Goal: Task Accomplishment & Management: Complete application form

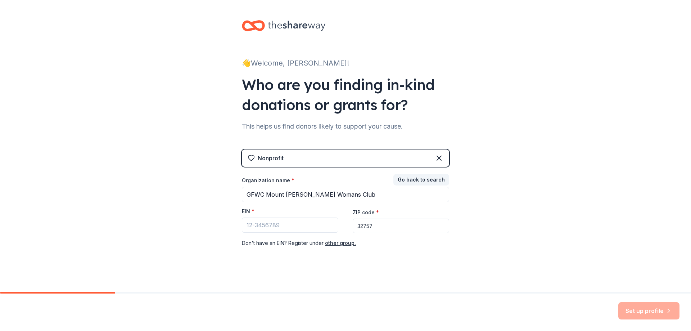
scroll to position [4, 0]
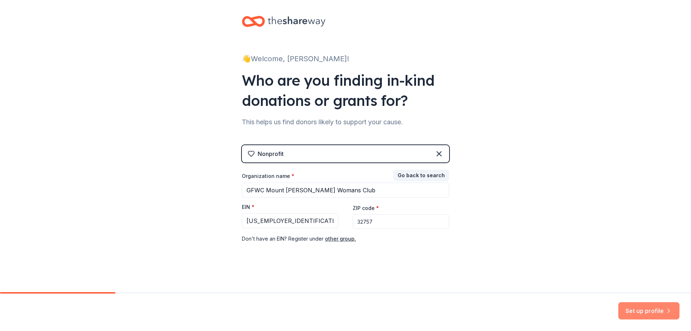
type input "[US_EMPLOYER_IDENTIFICATION_NUMBER]"
click at [645, 306] on button "Set up profile" at bounding box center [648, 310] width 61 height 17
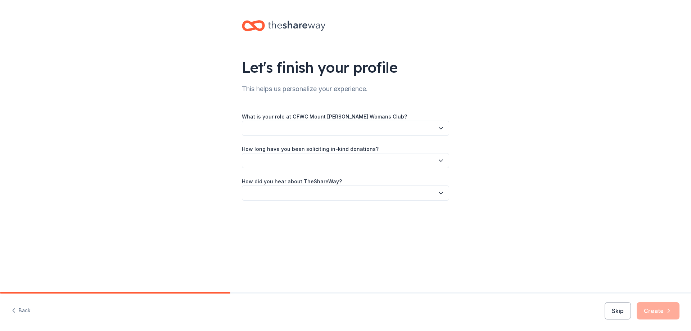
click at [440, 127] on icon "button" at bounding box center [440, 128] width 7 height 7
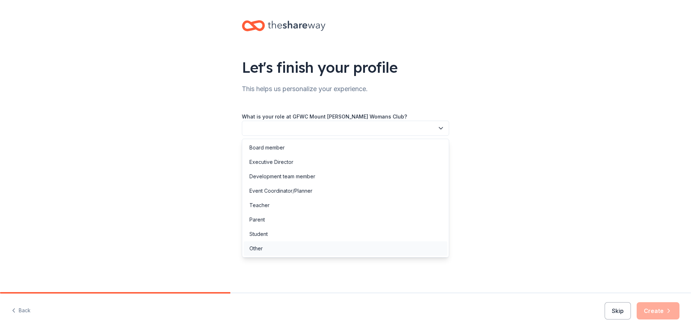
click at [257, 246] on div "Other" at bounding box center [255, 248] width 13 height 9
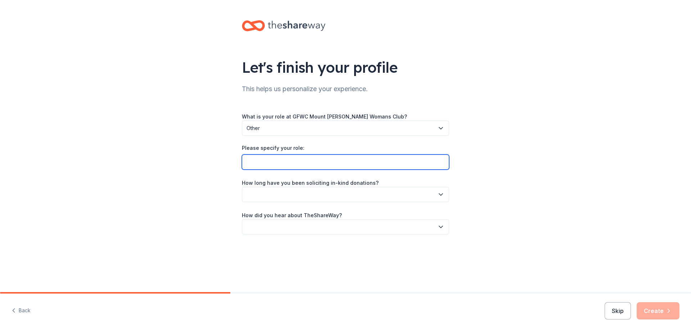
click at [250, 161] on input "Please specify your role:" at bounding box center [345, 161] width 207 height 15
type input "Ways and Means Fundraising"
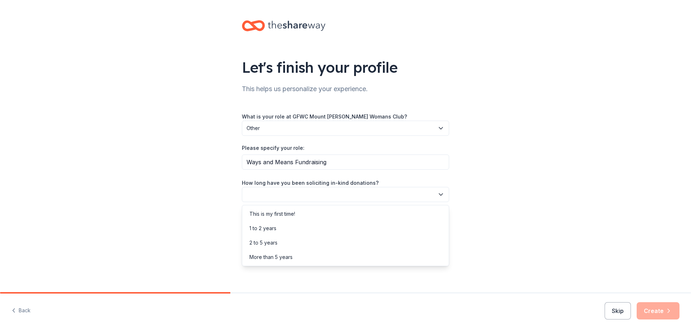
click at [440, 193] on icon "button" at bounding box center [440, 194] width 7 height 7
click at [256, 239] on div "2 to 5 years" at bounding box center [263, 242] width 28 height 9
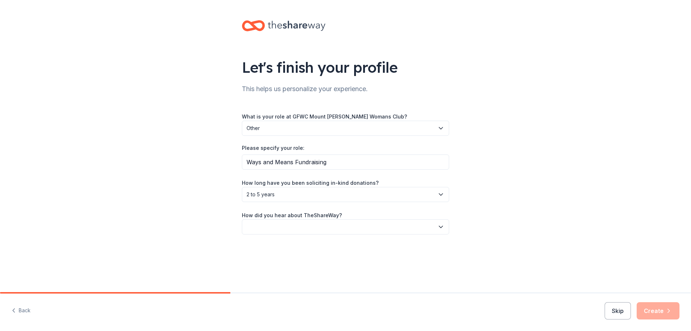
click at [440, 226] on icon "button" at bounding box center [441, 227] width 4 height 2
click at [258, 303] on div "Other" at bounding box center [255, 303] width 13 height 9
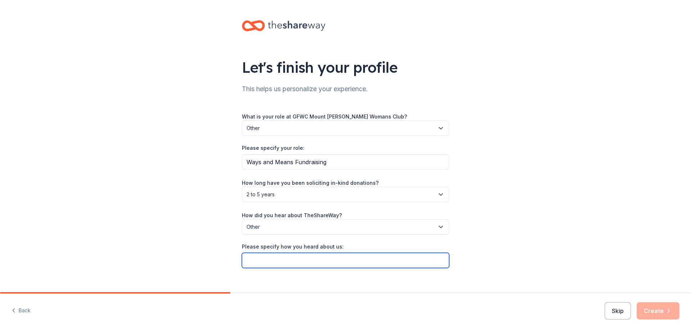
click at [255, 260] on input "Please specify how you heard about us:" at bounding box center [345, 260] width 207 height 15
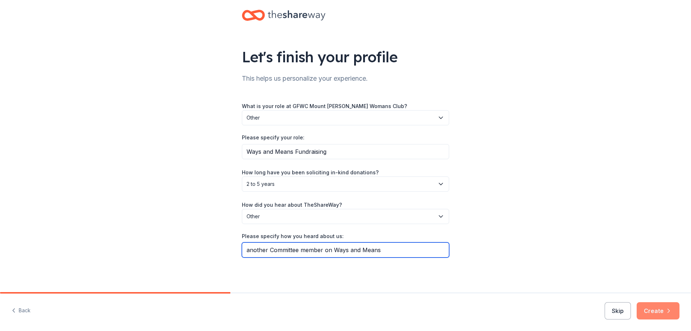
type input "another Committee member on Ways and Means"
click at [654, 311] on button "Create" at bounding box center [658, 310] width 43 height 17
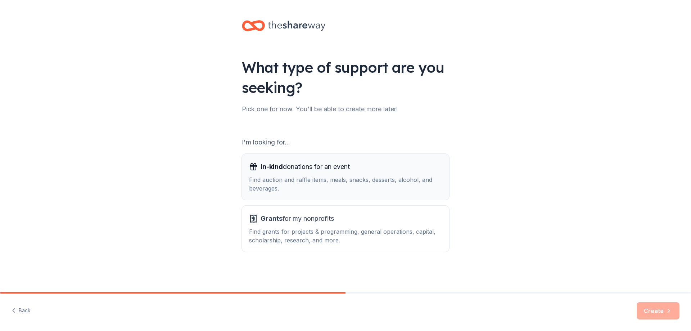
click at [322, 182] on div "Find auction and raffle items, meals, snacks, desserts, alcohol, and beverages." at bounding box center [345, 183] width 193 height 17
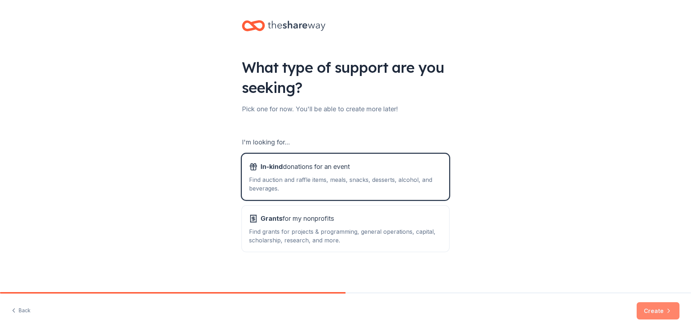
click at [660, 310] on button "Create" at bounding box center [658, 310] width 43 height 17
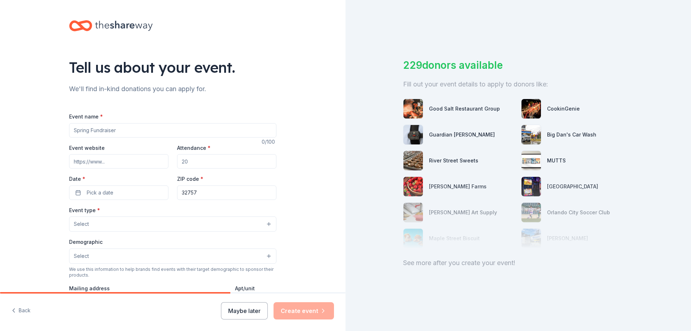
click at [268, 221] on button "Select" at bounding box center [172, 223] width 207 height 15
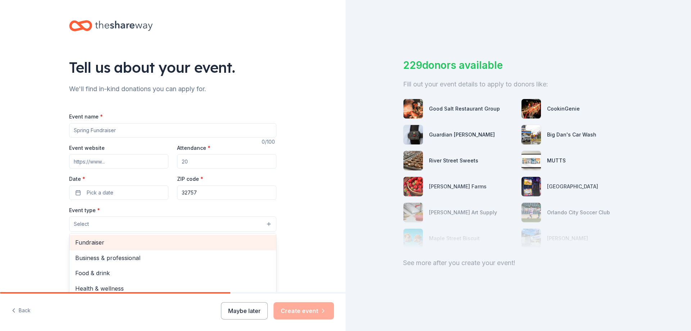
click at [88, 241] on span "Fundraiser" at bounding box center [172, 242] width 195 height 9
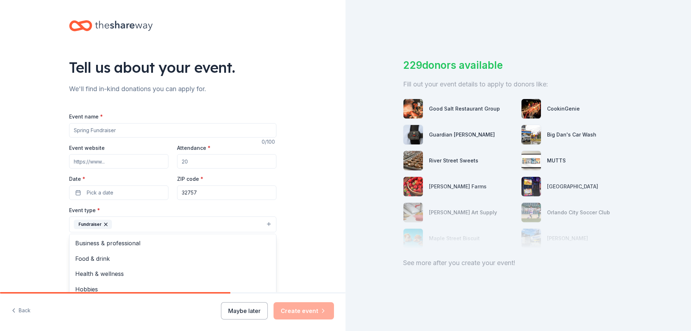
click at [124, 125] on div "Event name * 0 /100 Event website Attendance * Date * Pick a date ZIP code * 32…" at bounding box center [172, 278] width 207 height 333
click at [123, 130] on input "Event name *" at bounding box center [172, 130] width 207 height 14
click at [73, 161] on input "Event website" at bounding box center [118, 161] width 99 height 14
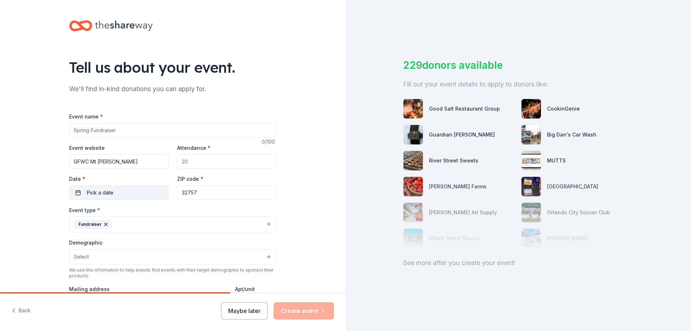
type input "GFWC Mt [PERSON_NAME]"
click at [127, 191] on div "Date * Pick a date" at bounding box center [118, 187] width 99 height 26
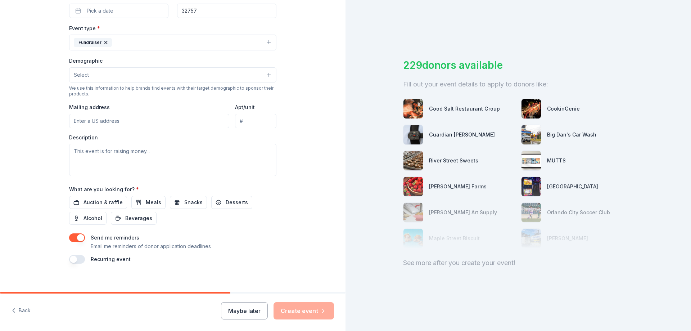
scroll to position [198, 0]
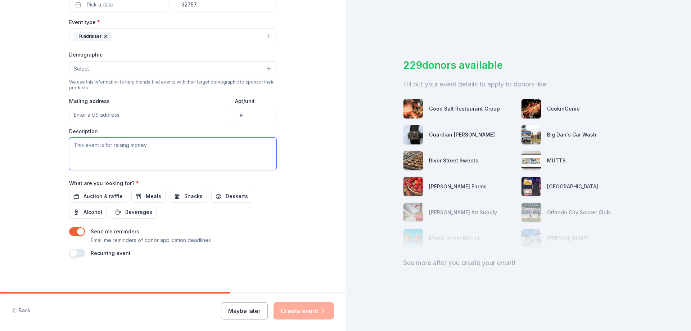
click at [72, 147] on textarea at bounding box center [172, 154] width 207 height 32
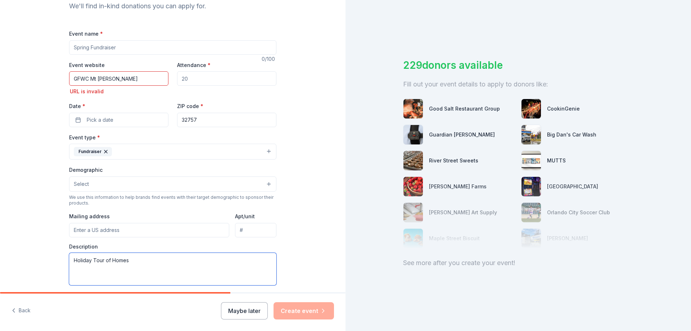
scroll to position [79, 0]
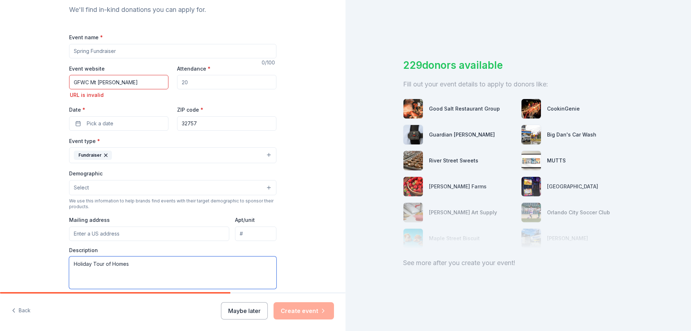
type textarea "Holiday Tour of Homes"
click at [107, 81] on input "GFWC Mt [PERSON_NAME]" at bounding box center [118, 82] width 99 height 14
click at [147, 87] on input "GFWCMD" at bounding box center [118, 82] width 99 height 14
click at [71, 81] on input "GFWCMD" at bounding box center [118, 82] width 99 height 14
type input "www.GFWCMD"
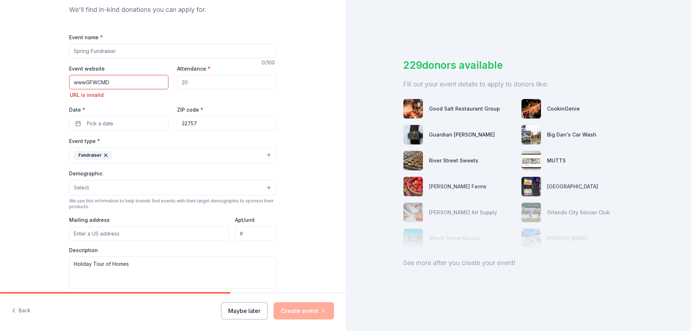
drag, startPoint x: 116, startPoint y: 82, endPoint x: 69, endPoint y: 84, distance: 47.2
click at [69, 84] on input "www.GFWCMD" at bounding box center [118, 82] width 99 height 14
click at [90, 123] on div "Event name * 0 /100 Event website URL is invalid Attendance * Date * Pick a dat…" at bounding box center [172, 204] width 207 height 343
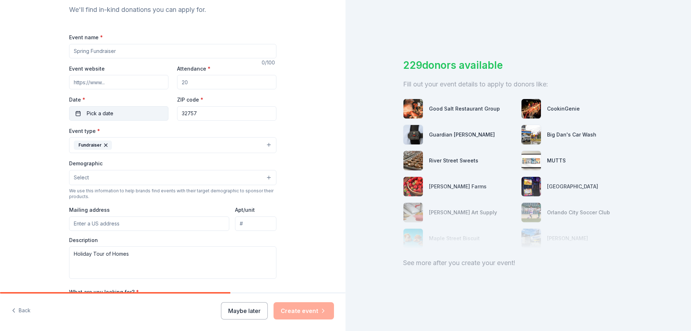
click at [78, 113] on button "Pick a date" at bounding box center [118, 113] width 99 height 14
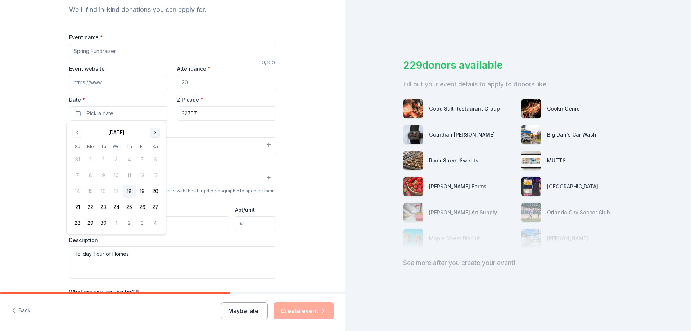
click at [156, 128] on button "Go to next month" at bounding box center [155, 132] width 10 height 10
click at [154, 129] on button "Go to next month" at bounding box center [155, 132] width 10 height 10
click at [155, 172] on button "13" at bounding box center [155, 175] width 13 height 13
click at [76, 191] on button "14" at bounding box center [77, 191] width 13 height 13
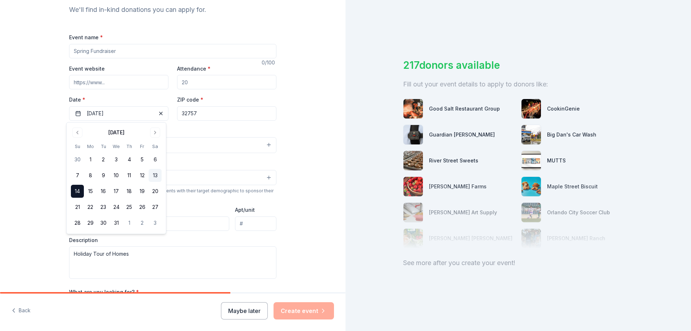
click at [156, 171] on button "13" at bounding box center [155, 175] width 13 height 13
click at [73, 189] on button "14" at bounding box center [77, 191] width 13 height 13
click at [154, 174] on button "13" at bounding box center [155, 175] width 13 height 13
click at [121, 111] on button "[DATE]" at bounding box center [118, 113] width 99 height 14
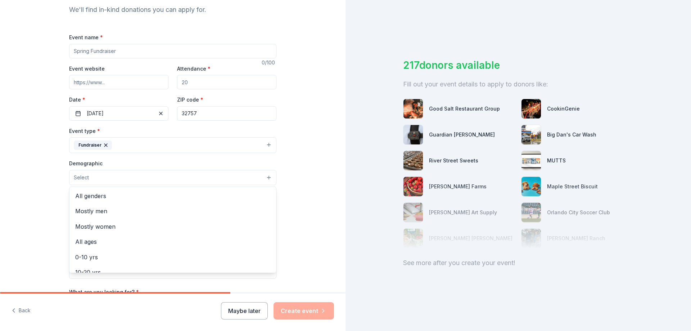
click at [263, 175] on button "Select" at bounding box center [172, 177] width 207 height 15
click at [97, 194] on span "All genders" at bounding box center [172, 195] width 195 height 9
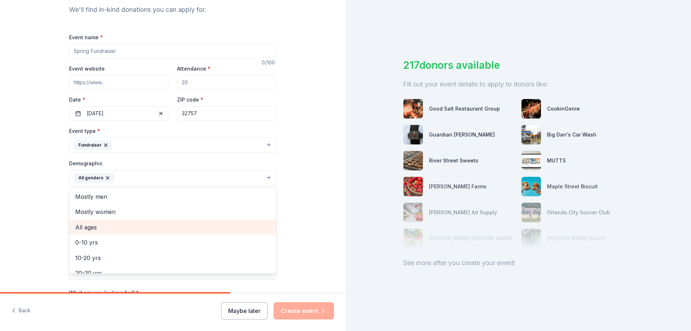
click at [87, 225] on span "All ages" at bounding box center [172, 226] width 195 height 9
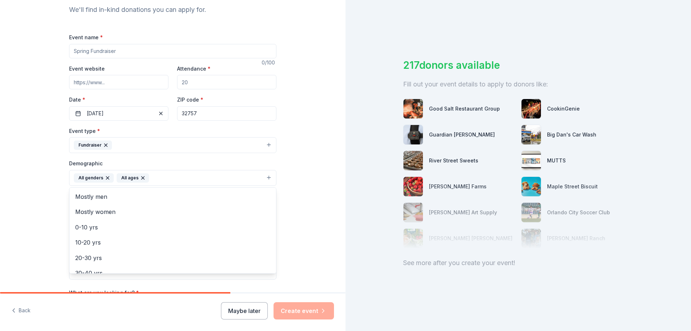
click at [299, 205] on div "Tell us about your event. We'll find in-kind donations you can apply for. Event…" at bounding box center [173, 161] width 346 height 481
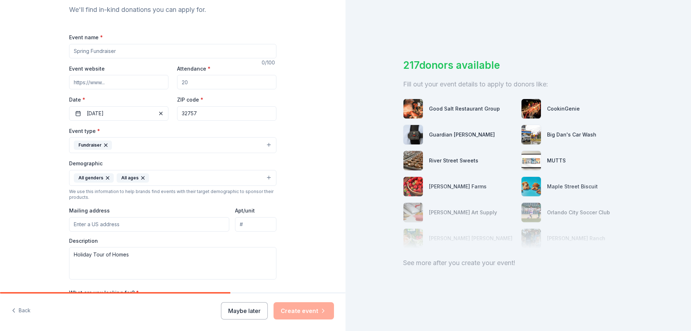
click at [76, 224] on input "Mailing address" at bounding box center [149, 224] width 160 height 14
click at [120, 50] on input "Event name *" at bounding box center [172, 51] width 207 height 14
click at [121, 51] on input "Event name *" at bounding box center [172, 51] width 207 height 14
click at [117, 50] on input "Event name *" at bounding box center [172, 51] width 207 height 14
type input "g"
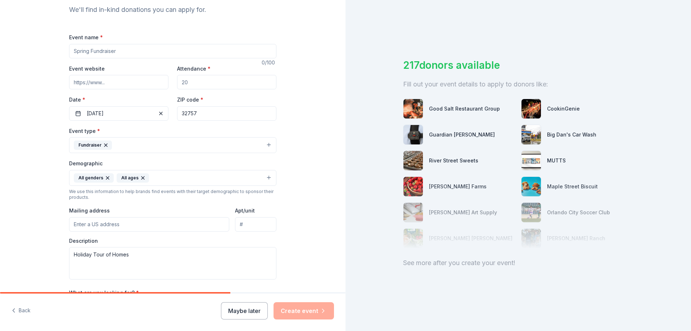
type input "g"
type input "Garage Sale"
click at [190, 80] on input "Attendance *" at bounding box center [226, 82] width 99 height 14
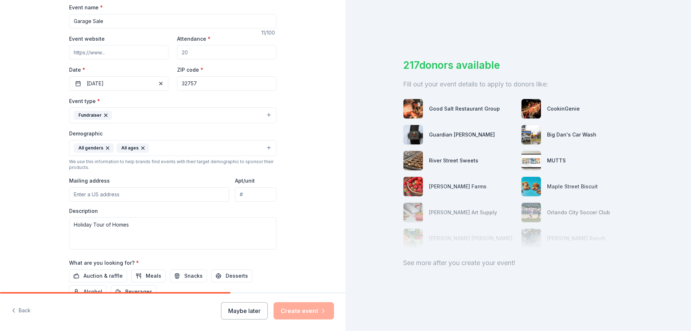
scroll to position [100, 0]
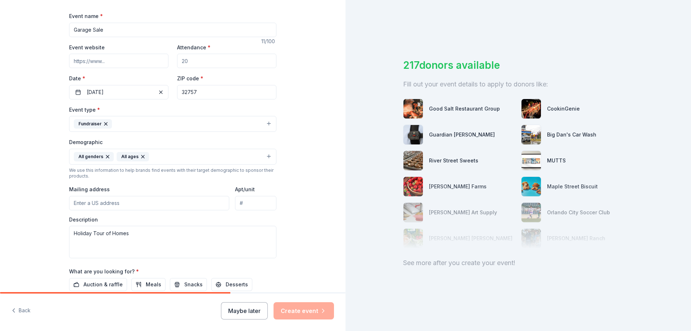
click at [444, 261] on div "See more after you create your event!" at bounding box center [518, 263] width 230 height 12
click at [103, 62] on input "Event website" at bounding box center [118, 61] width 99 height 14
drag, startPoint x: 132, startPoint y: 234, endPoint x: 60, endPoint y: 234, distance: 71.6
click at [60, 234] on div "Tell us about your event. We'll find in-kind donations you can apply for. Event…" at bounding box center [173, 140] width 230 height 481
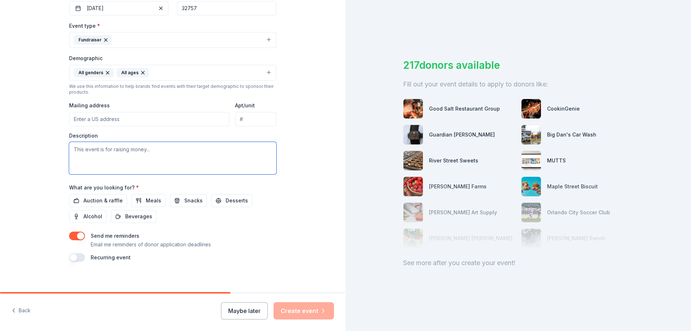
scroll to position [189, 0]
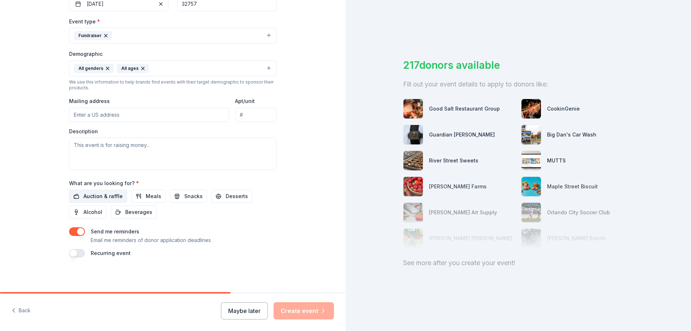
click at [91, 195] on span "Auction & raffle" at bounding box center [103, 196] width 39 height 9
click at [72, 255] on button "button" at bounding box center [77, 253] width 16 height 9
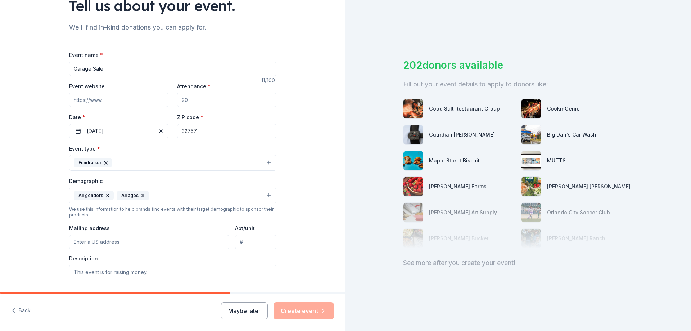
scroll to position [55, 0]
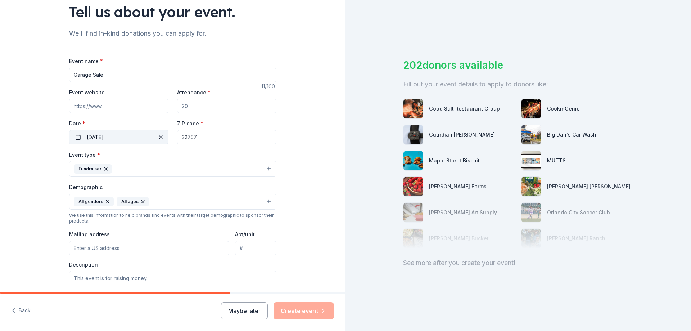
click at [158, 136] on span "button" at bounding box center [161, 137] width 9 height 9
click at [99, 135] on span "Pick a date" at bounding box center [100, 137] width 27 height 9
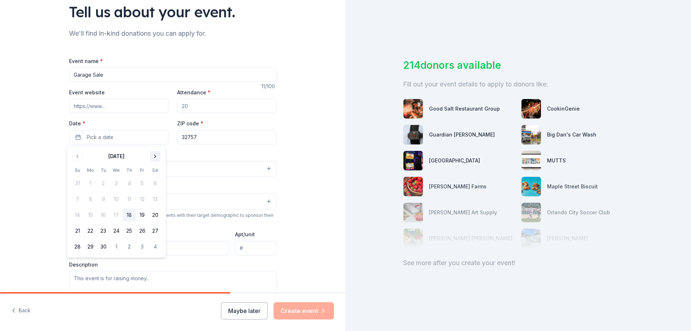
click at [156, 154] on button "Go to next month" at bounding box center [155, 156] width 10 height 10
click at [142, 228] on button "24" at bounding box center [142, 230] width 13 height 13
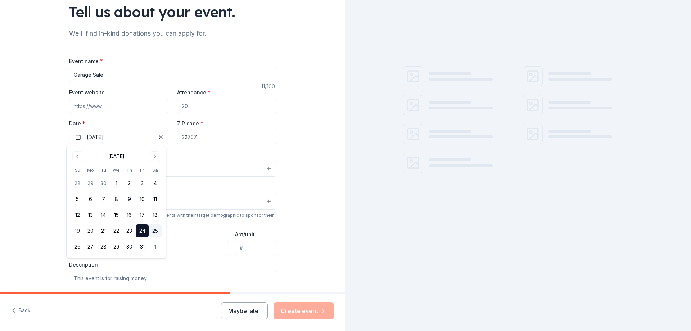
click at [154, 228] on button "25" at bounding box center [155, 230] width 13 height 13
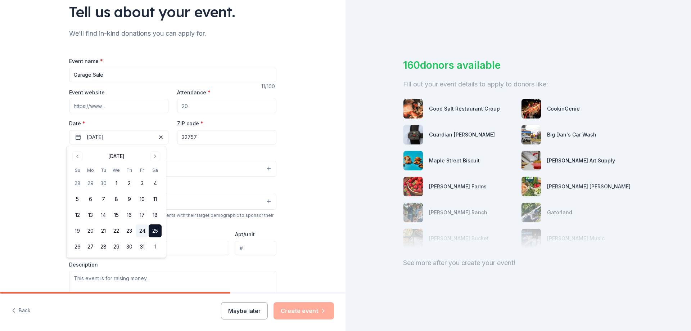
click at [140, 229] on button "24" at bounding box center [142, 230] width 13 height 13
click at [156, 229] on button "25" at bounding box center [155, 230] width 13 height 13
click at [144, 228] on button "24" at bounding box center [142, 230] width 13 height 13
click at [156, 228] on button "25" at bounding box center [155, 230] width 13 height 13
click at [145, 230] on button "24" at bounding box center [142, 230] width 13 height 13
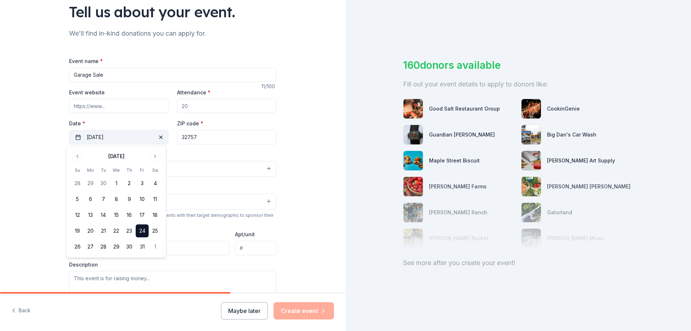
click at [134, 135] on button "[DATE]" at bounding box center [118, 137] width 99 height 14
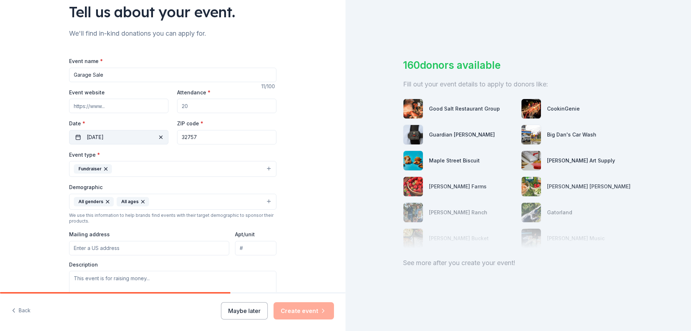
click at [123, 135] on button "[DATE]" at bounding box center [118, 137] width 99 height 14
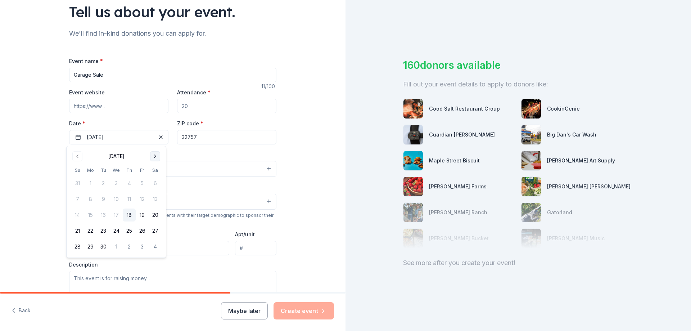
click at [156, 155] on button "Go to next month" at bounding box center [155, 156] width 10 height 10
drag, startPoint x: 144, startPoint y: 228, endPoint x: 155, endPoint y: 226, distance: 10.6
click at [155, 226] on tr "19 20 21 22 23 24 25" at bounding box center [116, 230] width 91 height 13
click at [154, 228] on button "25" at bounding box center [155, 230] width 13 height 13
click at [181, 278] on textarea at bounding box center [172, 287] width 207 height 32
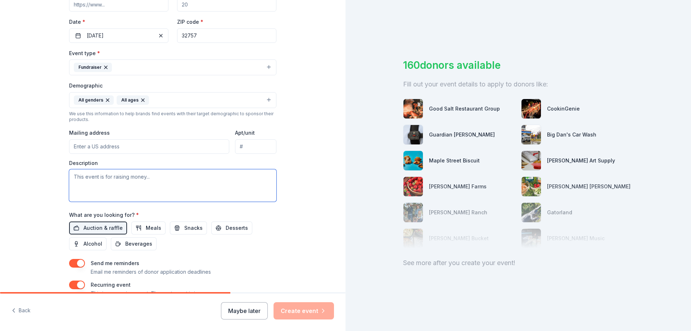
scroll to position [162, 0]
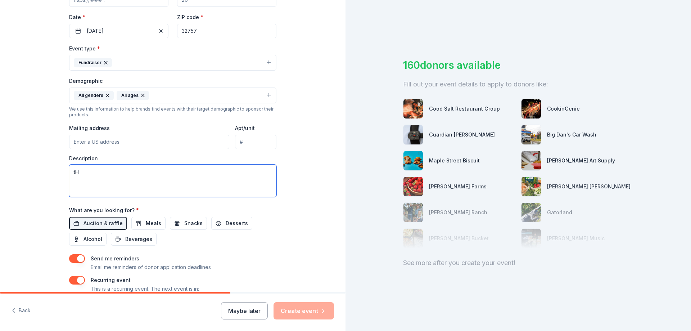
type textarea "t"
type textarea "This event is to raise money for Families in Transition"
click at [78, 143] on input "Mailing address" at bounding box center [149, 142] width 160 height 14
type input "[STREET_ADDRESS]"
click at [204, 172] on textarea "This event is to raise money for Families in Transition" at bounding box center [172, 181] width 207 height 32
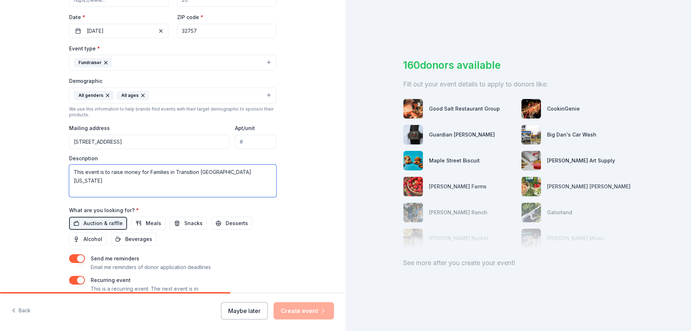
click at [198, 172] on textarea "This event is to raise money for Families in Transition [GEOGRAPHIC_DATA][US_ST…" at bounding box center [172, 181] width 207 height 32
click at [240, 173] on textarea "This event is to raise money for Families in Transition (FIT) [GEOGRAPHIC_DATA]…" at bounding box center [172, 181] width 207 height 32
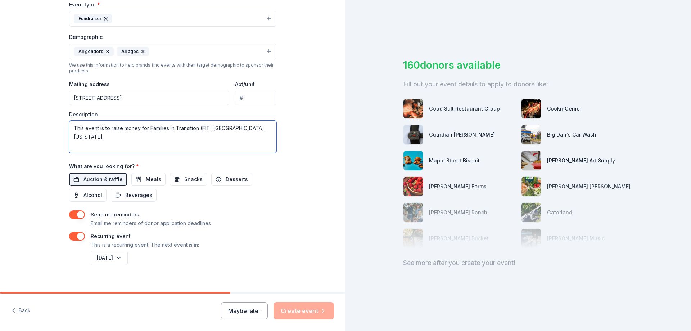
scroll to position [215, 0]
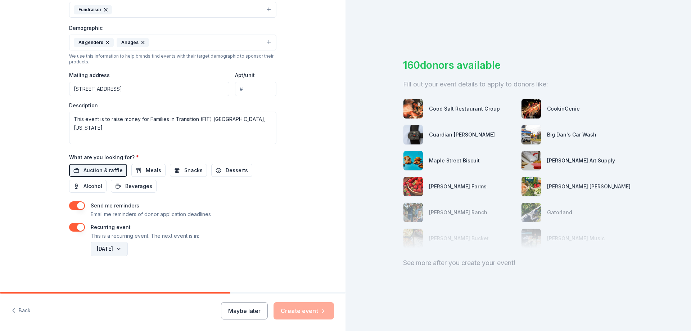
click at [128, 245] on button "[DATE]" at bounding box center [109, 249] width 37 height 14
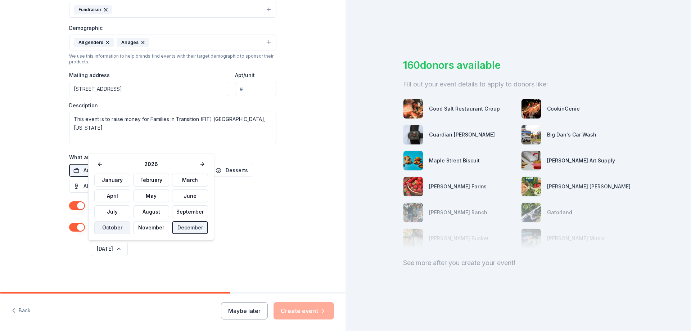
click at [116, 228] on button "October" at bounding box center [112, 227] width 36 height 13
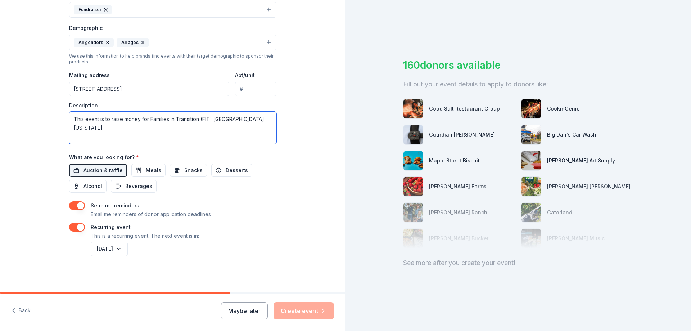
click at [96, 119] on textarea "This event is to raise money for Families in Transition (FIT) [GEOGRAPHIC_DATA]…" at bounding box center [172, 128] width 207 height 32
click at [114, 127] on textarea "This event (Garage Sale) is to raise money for Families in Transition (FIT) [GE…" at bounding box center [172, 128] width 207 height 32
click at [203, 128] on textarea "This event (Garage Sale) is to raise money for Families in Transition (FIT) [GE…" at bounding box center [172, 128] width 207 height 32
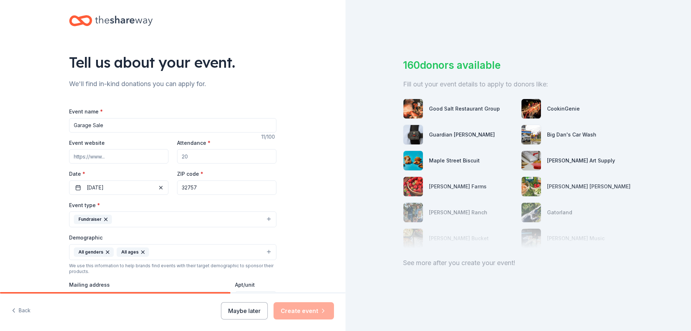
scroll to position [0, 0]
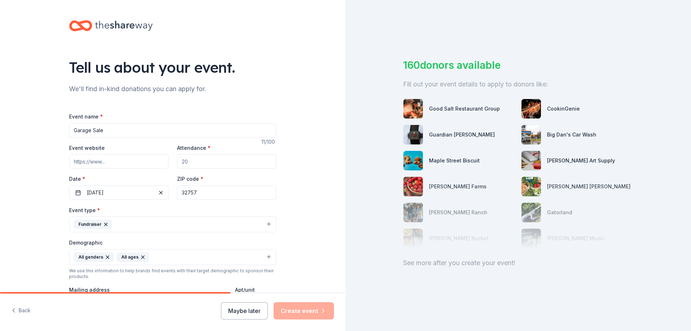
type textarea "This event (Garage Sale) is to raise money for Families in Transition (FIT) [GE…"
click at [74, 159] on input "Event website" at bounding box center [118, 161] width 99 height 14
drag, startPoint x: 188, startPoint y: 160, endPoint x: 195, endPoint y: 159, distance: 6.8
click at [179, 165] on input "Attendance *" at bounding box center [226, 161] width 99 height 14
click at [194, 161] on input "Attendance *" at bounding box center [226, 161] width 99 height 14
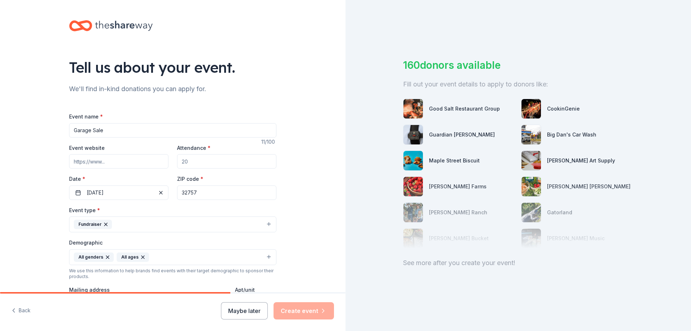
click at [187, 162] on input "Attendance *" at bounding box center [226, 161] width 99 height 14
type input "200"
click at [105, 130] on input "Garage Sale" at bounding box center [172, 130] width 207 height 14
type input "G"
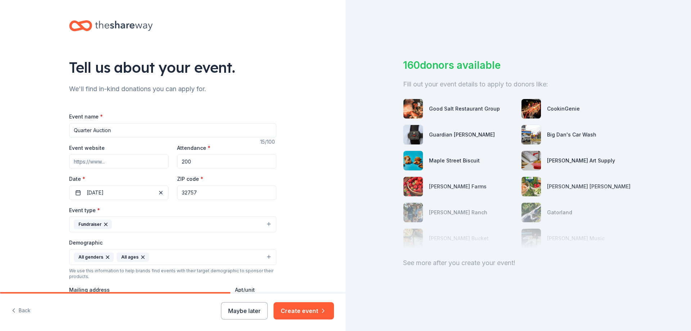
type input "Quarter Auction"
click at [189, 161] on input "200" at bounding box center [226, 161] width 99 height 14
type input "2"
click at [111, 163] on input "Event website" at bounding box center [118, 161] width 99 height 14
click at [80, 162] on input "ww.GFWCMDWC" at bounding box center [118, 161] width 99 height 14
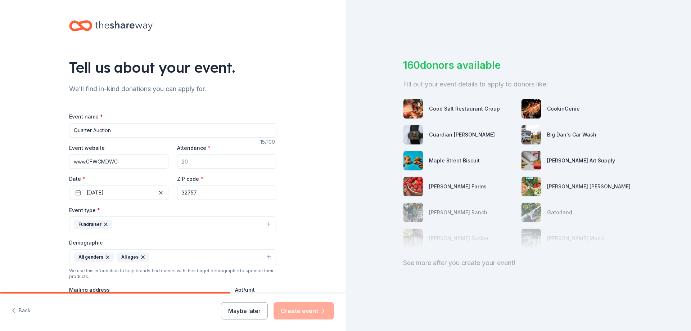
click at [188, 161] on input "Attendance *" at bounding box center [226, 161] width 99 height 14
click at [116, 161] on input "www.GFWCMDWC" at bounding box center [118, 161] width 99 height 14
type input "[DOMAIN_NAME]"
click at [187, 162] on input "Attendance *" at bounding box center [226, 161] width 99 height 14
click at [114, 189] on button "[DATE]" at bounding box center [118, 192] width 99 height 14
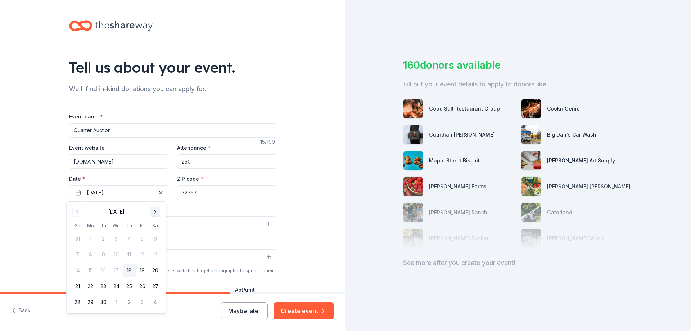
click at [154, 209] on button "Go to next month" at bounding box center [155, 212] width 10 height 10
click at [194, 162] on input "250" at bounding box center [226, 161] width 99 height 14
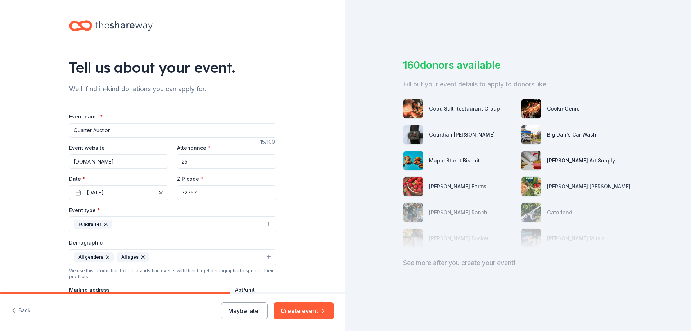
type input "2"
type input "300"
click at [134, 191] on button "[DATE]" at bounding box center [118, 192] width 99 height 14
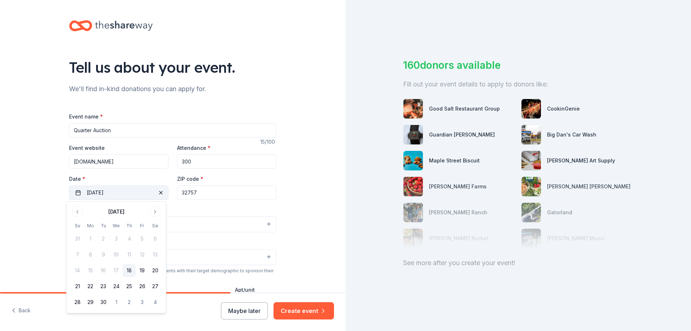
click at [158, 190] on span "button" at bounding box center [161, 192] width 9 height 9
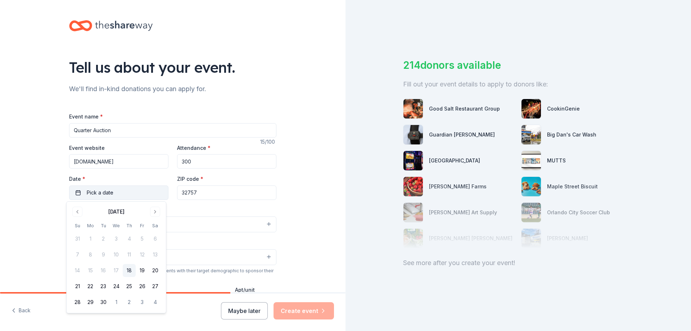
click at [122, 192] on button "Pick a date" at bounding box center [118, 192] width 99 height 14
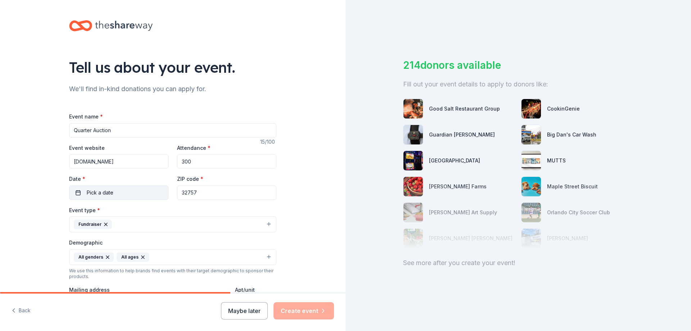
click at [120, 190] on button "Pick a date" at bounding box center [118, 192] width 99 height 14
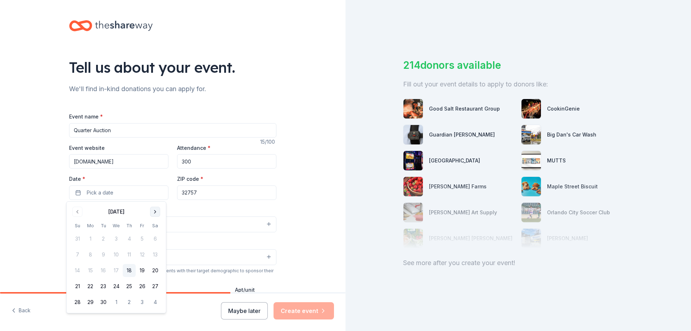
click at [156, 209] on button "Go to next month" at bounding box center [155, 212] width 10 height 10
click at [155, 208] on button "Go to next month" at bounding box center [155, 212] width 10 height 10
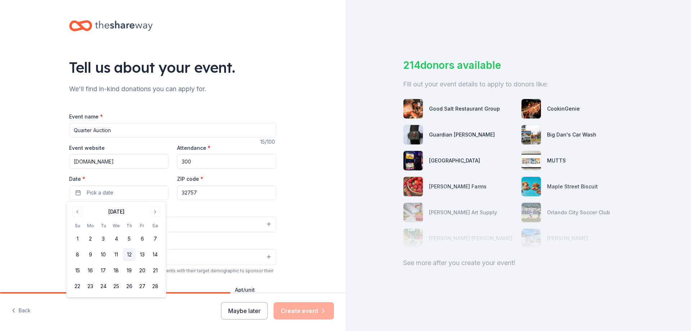
click at [130, 251] on button "12" at bounding box center [129, 254] width 13 height 13
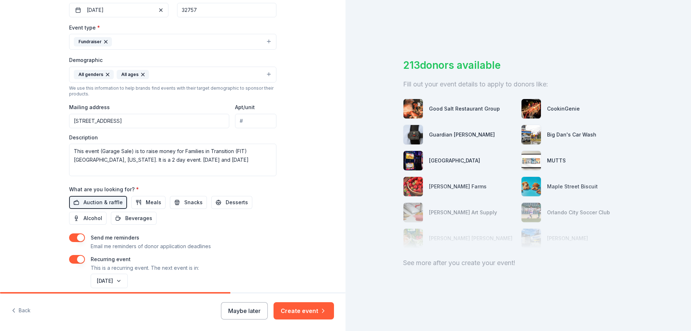
scroll to position [186, 0]
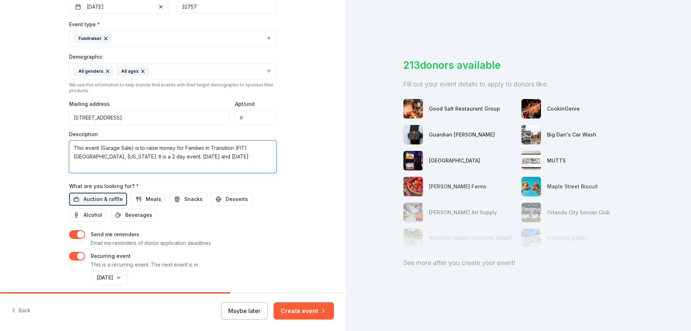
click at [209, 157] on textarea "This event (Garage Sale) is to raise money for Families in Transition (FIT) [GE…" at bounding box center [172, 156] width 207 height 32
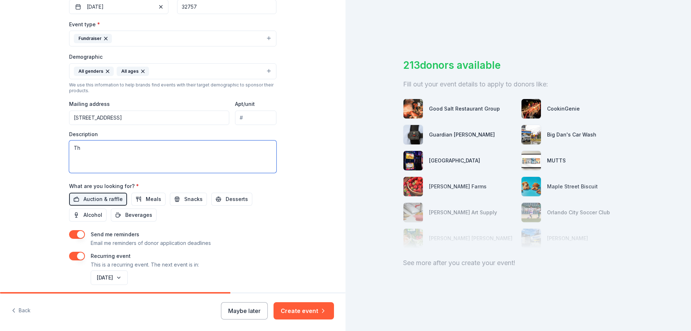
type textarea "T"
click at [77, 255] on button "button" at bounding box center [77, 256] width 16 height 9
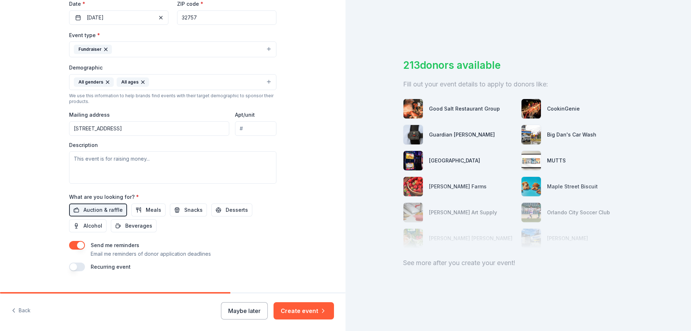
scroll to position [189, 0]
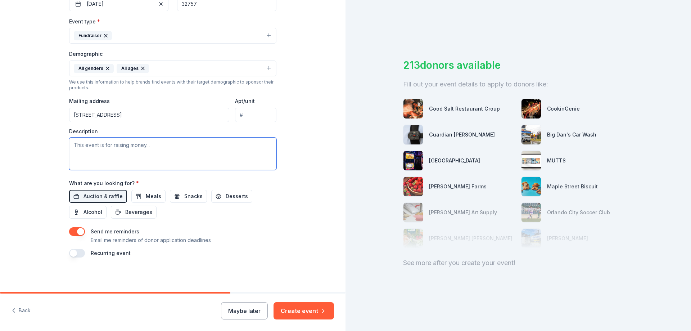
click at [71, 145] on textarea at bounding box center [172, 154] width 207 height 32
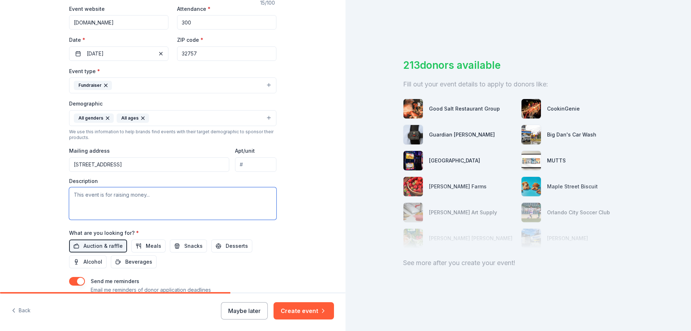
scroll to position [149, 0]
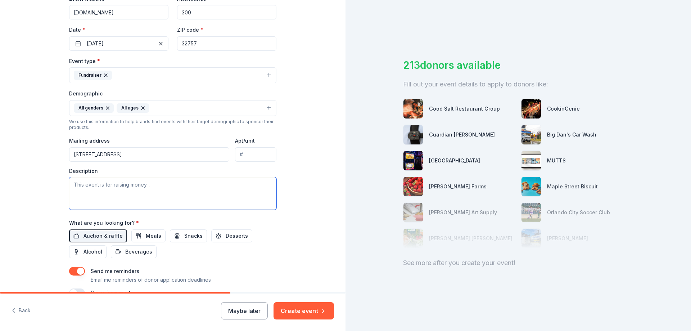
click at [160, 186] on textarea at bounding box center [172, 193] width 207 height 32
drag, startPoint x: 154, startPoint y: 183, endPoint x: 82, endPoint y: 193, distance: 72.3
click at [69, 184] on textarea at bounding box center [172, 193] width 207 height 32
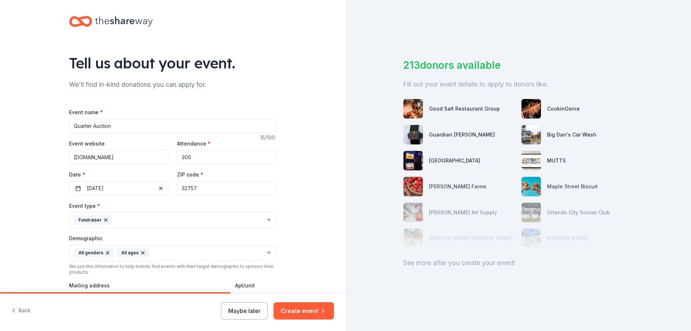
scroll to position [0, 0]
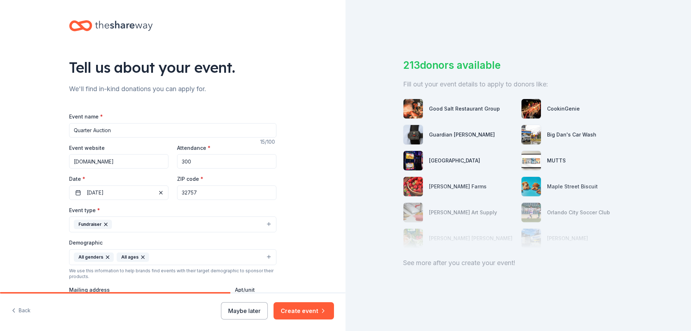
click at [339, 105] on div "Tell us about your event. We'll find in-kind donations you can apply for. Event…" at bounding box center [173, 240] width 346 height 481
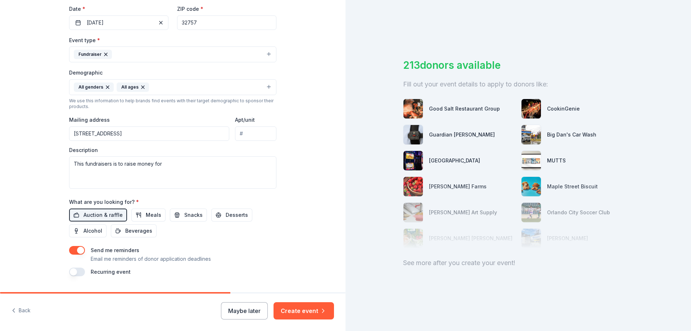
scroll to position [153, 0]
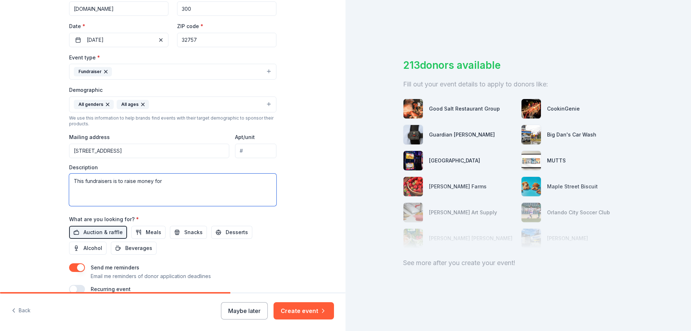
click at [168, 182] on textarea "This fundraisers is to raise money for" at bounding box center [172, 190] width 207 height 32
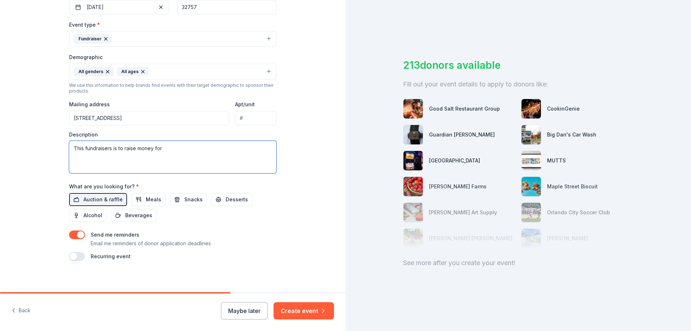
scroll to position [188, 0]
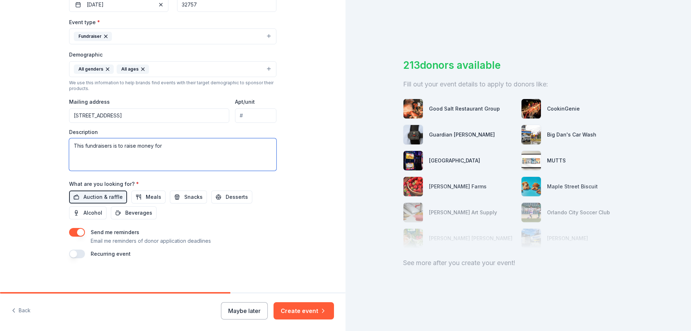
paste textarea "[GEOGRAPHIC_DATA] & [GEOGRAPHIC_DATA] Counties Inc"
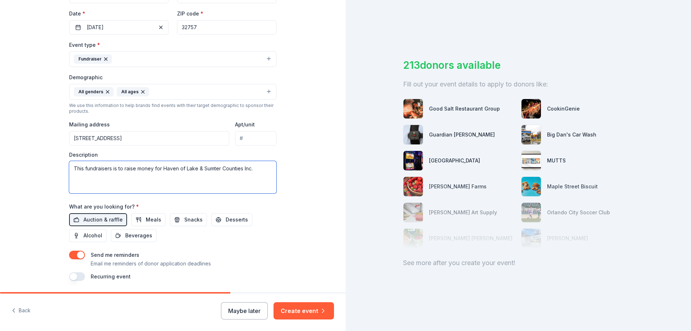
scroll to position [189, 0]
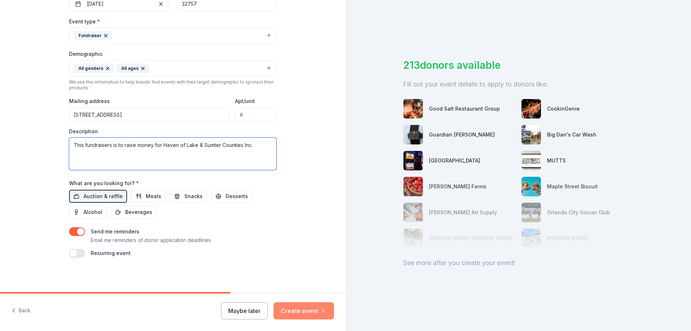
type textarea "This fundraisers is to raise money for Haven of Lake & Sumter Counties Inc."
click at [295, 310] on button "Create event" at bounding box center [304, 310] width 60 height 17
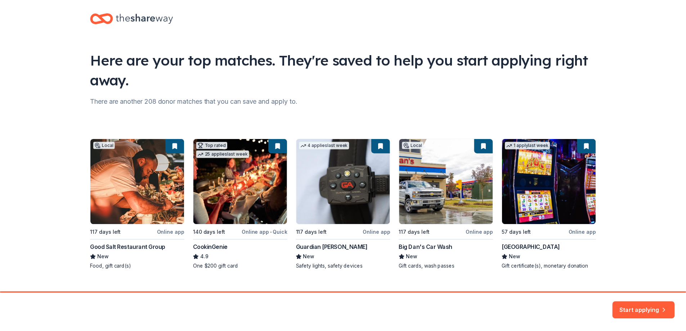
scroll to position [21, 0]
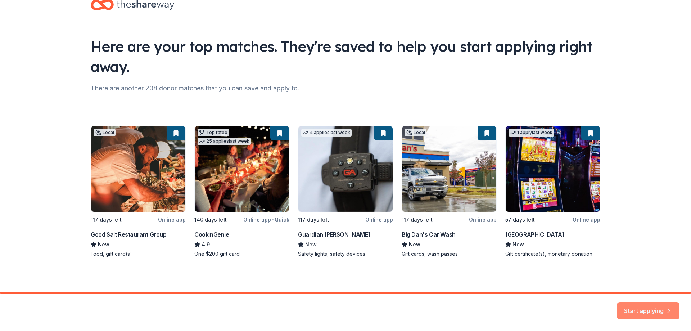
click at [646, 305] on button "Start applying" at bounding box center [648, 306] width 63 height 17
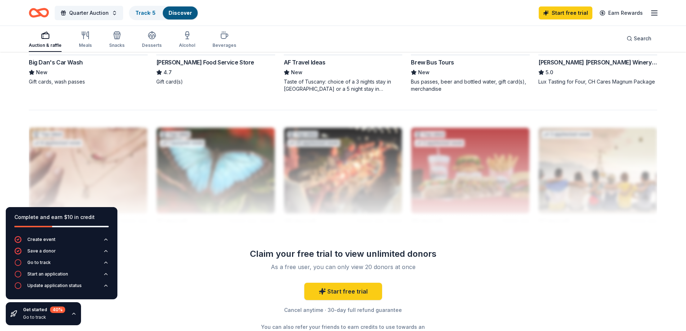
scroll to position [683, 0]
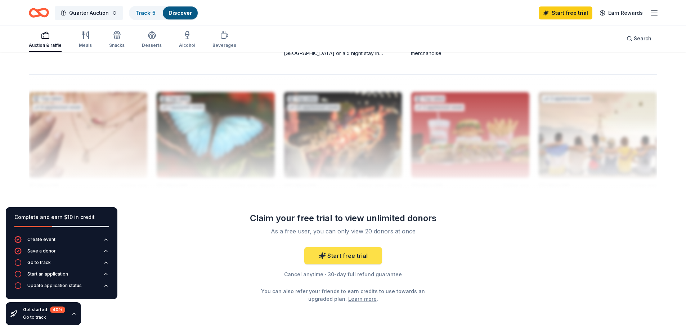
click at [351, 255] on link "Start free trial" at bounding box center [343, 255] width 78 height 17
drag, startPoint x: 339, startPoint y: 251, endPoint x: 335, endPoint y: 253, distance: 5.2
click at [339, 251] on link "Start free trial" at bounding box center [343, 255] width 78 height 17
click at [352, 255] on link "Start free trial" at bounding box center [343, 255] width 78 height 17
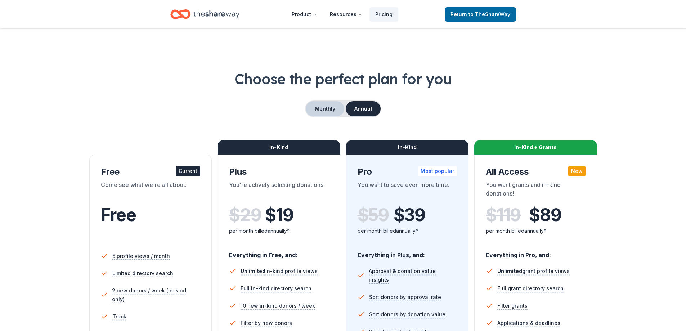
click at [327, 107] on button "Monthly" at bounding box center [325, 108] width 39 height 15
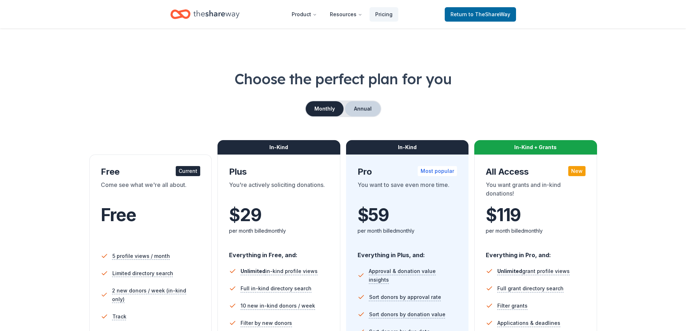
click at [367, 103] on button "Annual" at bounding box center [363, 108] width 36 height 15
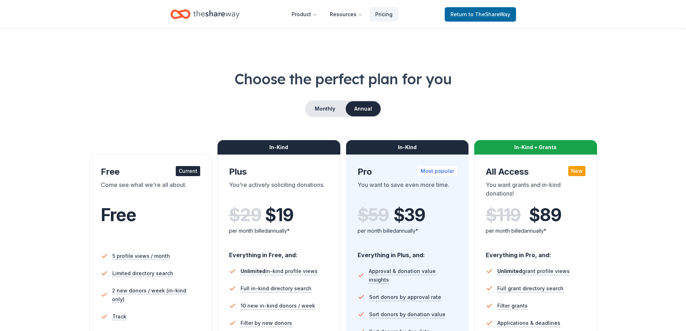
click at [190, 172] on div "Current" at bounding box center [188, 171] width 24 height 10
click at [488, 14] on span "to TheShareWay" at bounding box center [489, 14] width 42 height 6
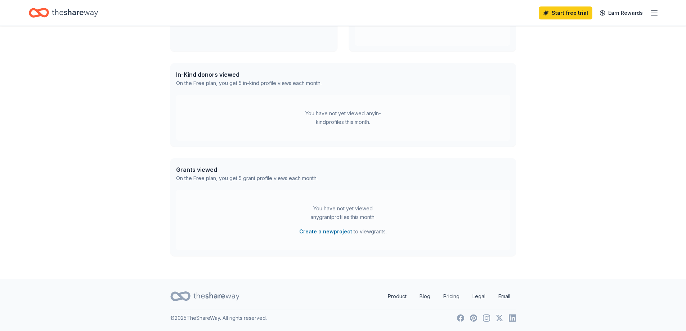
scroll to position [103, 0]
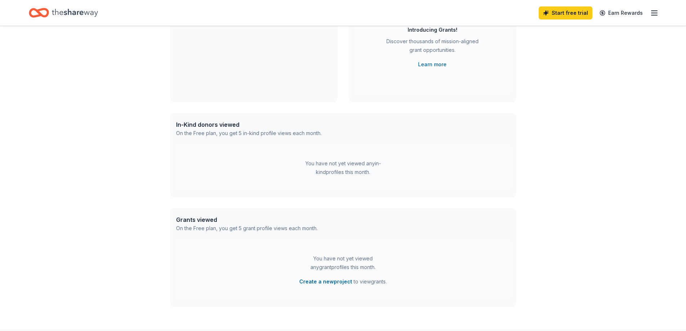
click at [196, 124] on div "In-Kind donors viewed" at bounding box center [248, 124] width 145 height 9
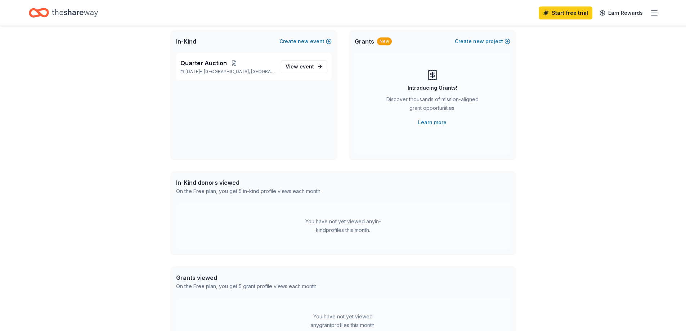
scroll to position [0, 0]
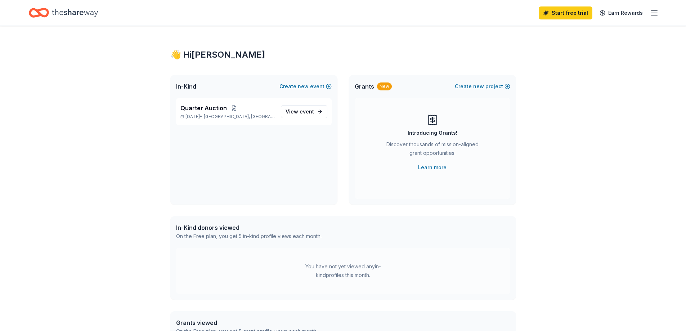
drag, startPoint x: 210, startPoint y: 229, endPoint x: 221, endPoint y: 235, distance: 11.8
click at [211, 229] on div "In-Kind donors viewed" at bounding box center [248, 227] width 145 height 9
click at [229, 237] on div "On the Free plan, you get 5 in-kind profile views each month." at bounding box center [248, 236] width 145 height 9
click at [334, 266] on div "You have not yet viewed any in-kind profiles this month." at bounding box center [343, 270] width 90 height 17
click at [187, 84] on span "In-Kind" at bounding box center [186, 86] width 20 height 9
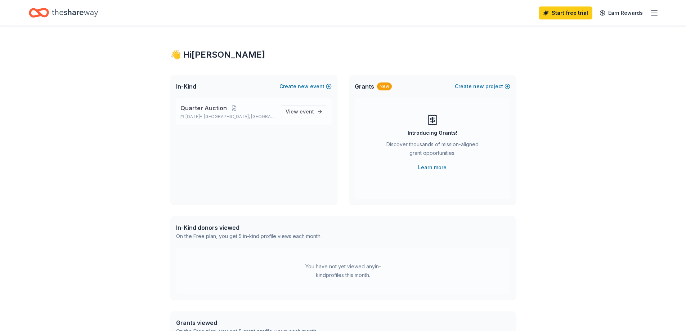
click at [266, 112] on p "Quarter Auction" at bounding box center [227, 108] width 95 height 9
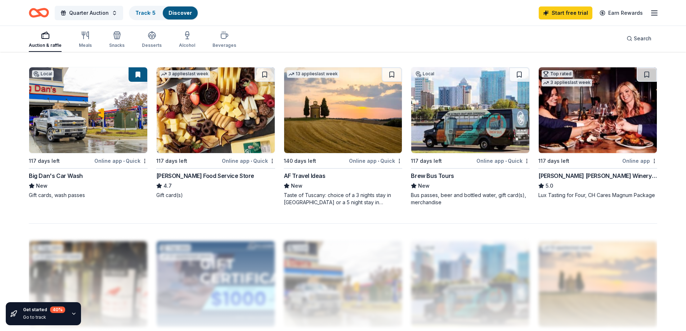
scroll to position [538, 0]
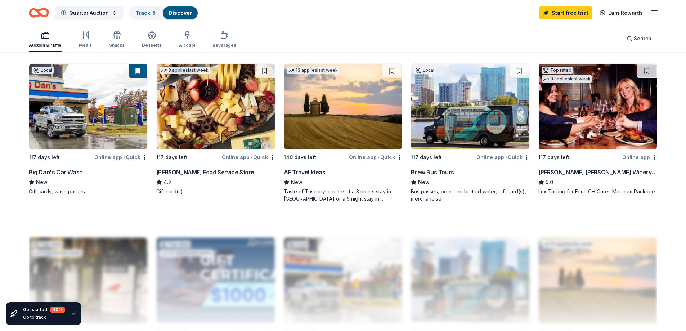
click at [632, 156] on div "Online app" at bounding box center [639, 157] width 35 height 9
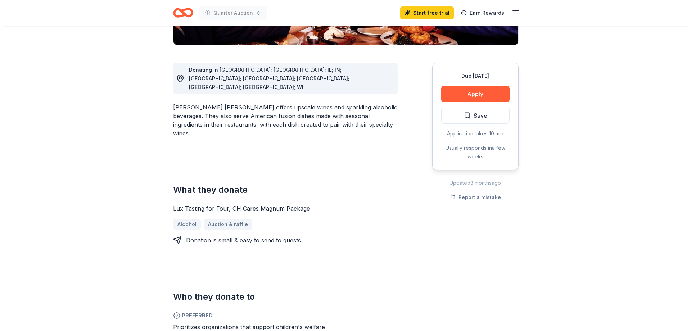
scroll to position [177, 0]
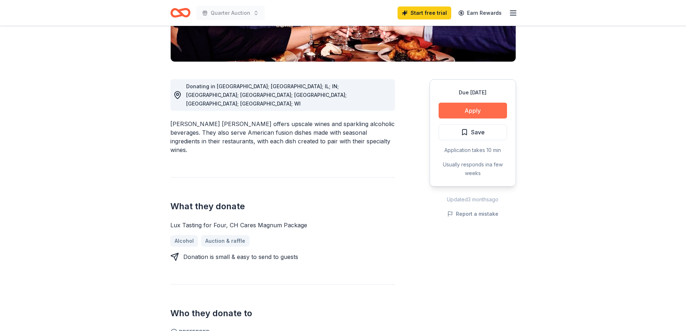
click at [483, 103] on button "Apply" at bounding box center [472, 111] width 68 height 16
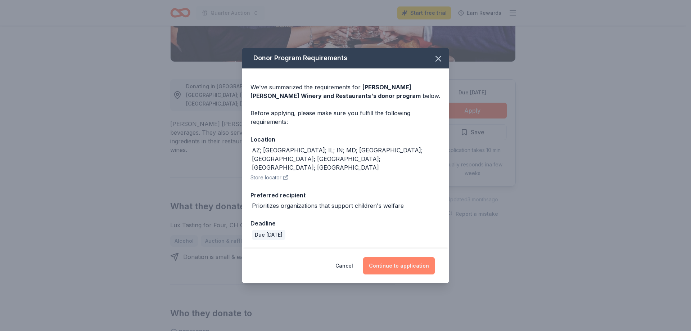
click at [392, 257] on button "Continue to application" at bounding box center [399, 265] width 72 height 17
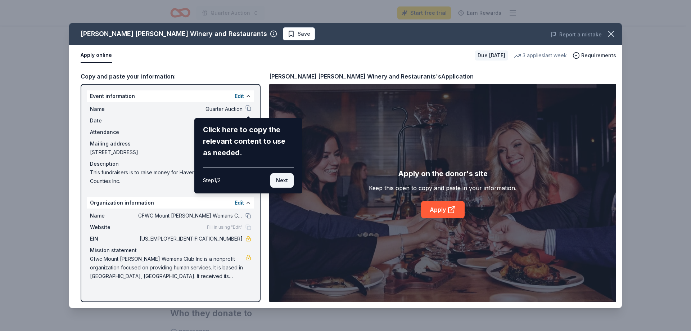
click at [283, 179] on button "Next" at bounding box center [281, 180] width 23 height 14
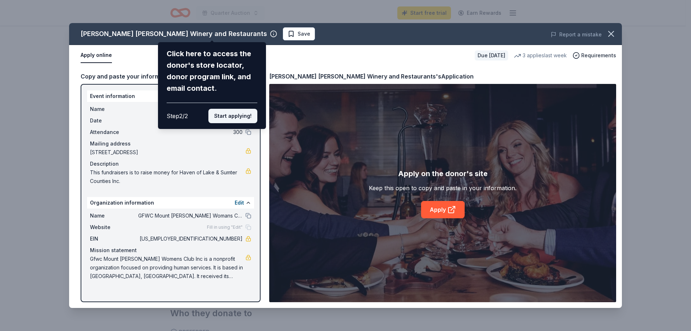
click at [235, 113] on button "Start applying!" at bounding box center [232, 116] width 49 height 14
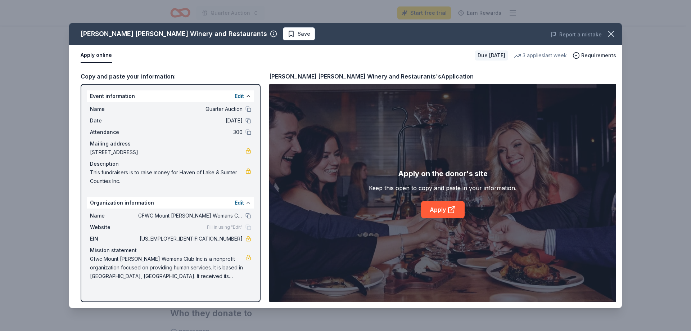
click at [248, 200] on button at bounding box center [249, 203] width 6 height 6
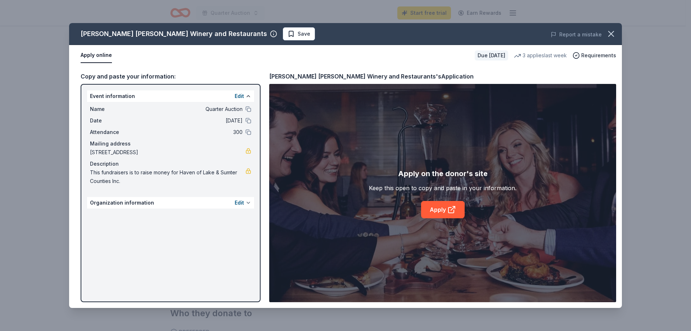
click at [247, 200] on button at bounding box center [249, 203] width 6 height 6
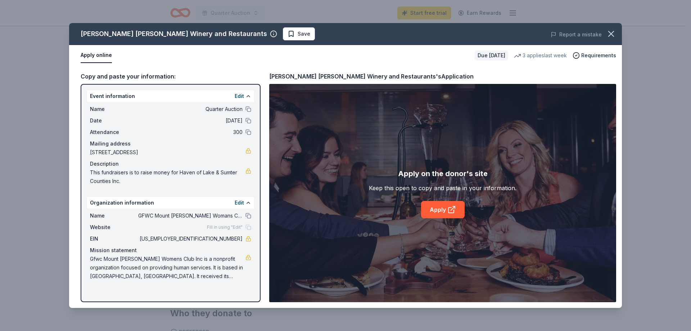
click at [228, 227] on span "Fill in using "Edit"" at bounding box center [225, 227] width 36 height 6
click at [167, 229] on div "Website Fill in using "Edit"" at bounding box center [170, 227] width 161 height 9
click at [248, 227] on div "Fill in using "Edit"" at bounding box center [229, 227] width 44 height 6
click at [222, 227] on span "Fill in using "Edit"" at bounding box center [225, 227] width 36 height 6
click at [223, 226] on span "Fill in using "Edit"" at bounding box center [225, 227] width 36 height 6
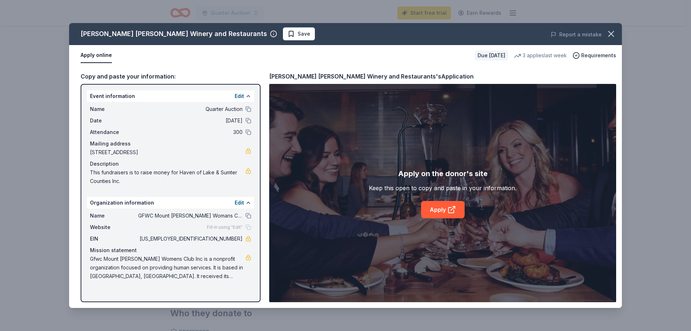
click at [98, 227] on span "Website" at bounding box center [114, 227] width 48 height 9
click at [238, 94] on button "Edit" at bounding box center [239, 96] width 9 height 9
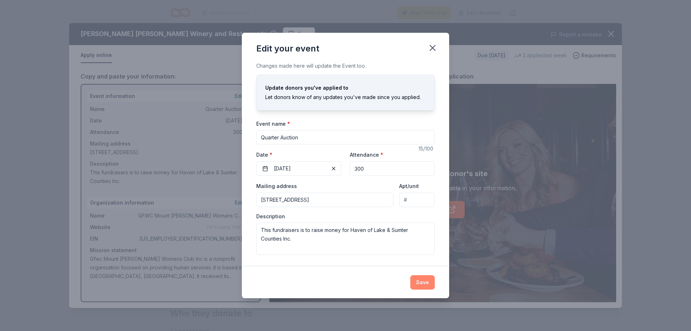
click at [425, 281] on button "Save" at bounding box center [422, 282] width 24 height 14
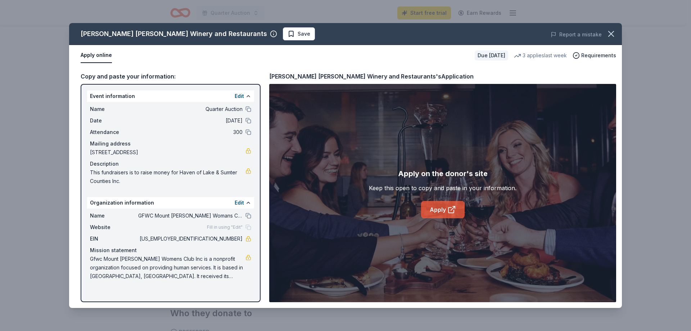
click at [435, 209] on link "Apply" at bounding box center [443, 209] width 44 height 17
